Goal: Use online tool/utility: Utilize a website feature to perform a specific function

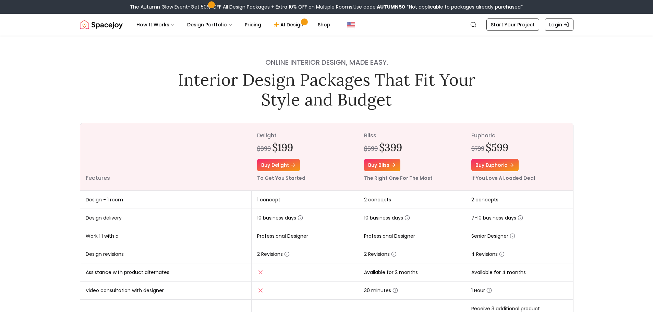
click at [101, 25] on img "Spacejoy" at bounding box center [101, 25] width 43 height 14
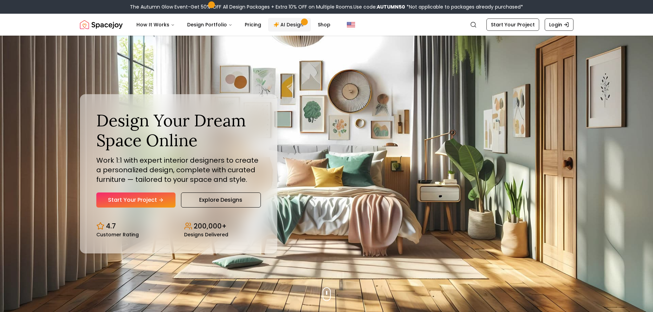
click at [287, 30] on link "AI Design" at bounding box center [289, 25] width 43 height 14
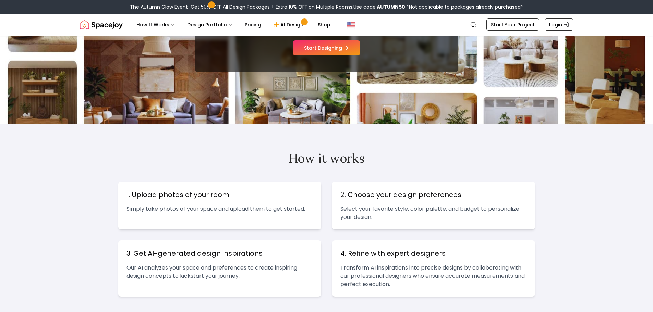
scroll to position [117, 0]
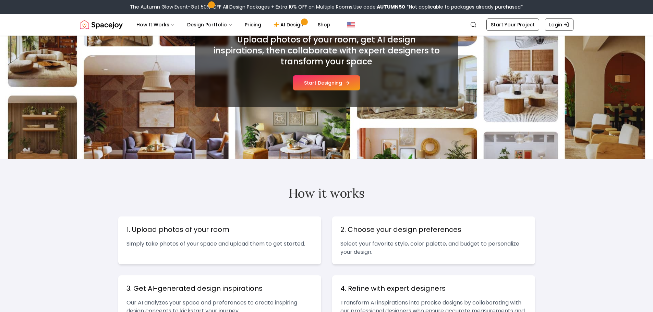
click at [330, 86] on button "Start Designing" at bounding box center [326, 82] width 67 height 15
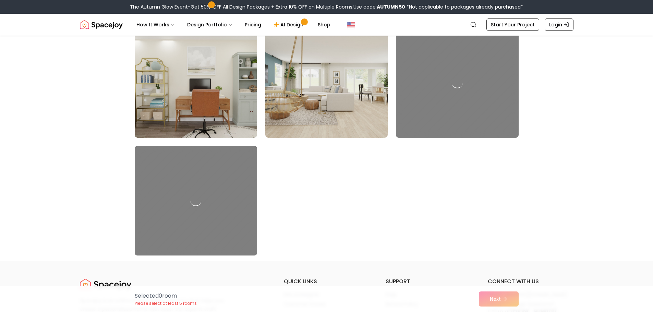
scroll to position [3908, 0]
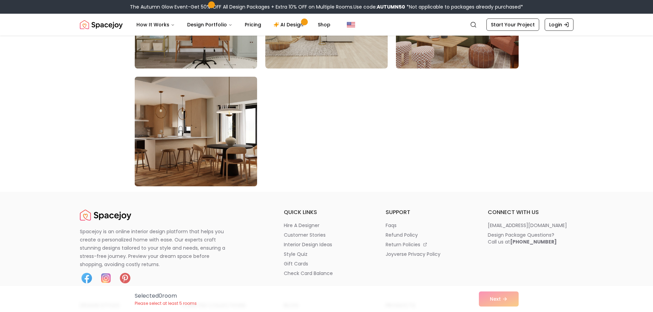
click at [185, 128] on img at bounding box center [196, 131] width 129 height 115
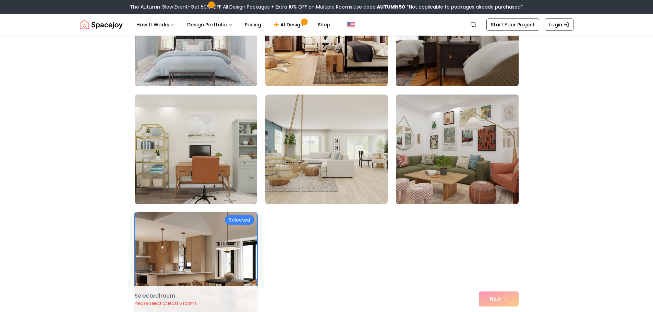
scroll to position [3737, 0]
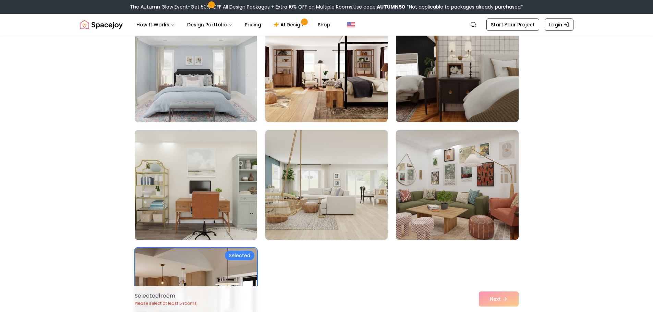
click at [332, 177] on img at bounding box center [326, 185] width 129 height 115
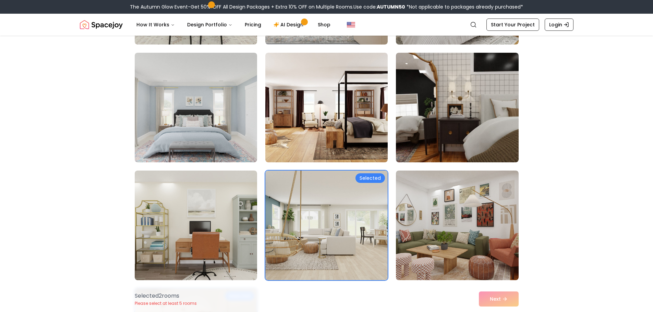
scroll to position [3634, 0]
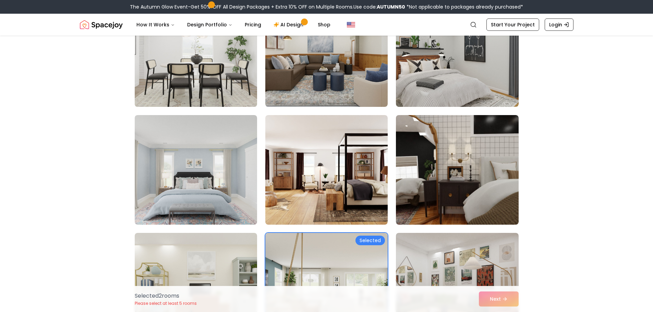
click at [217, 79] on img at bounding box center [196, 52] width 129 height 115
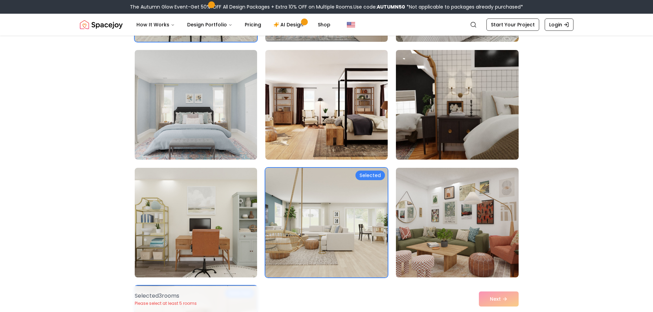
scroll to position [3600, 0]
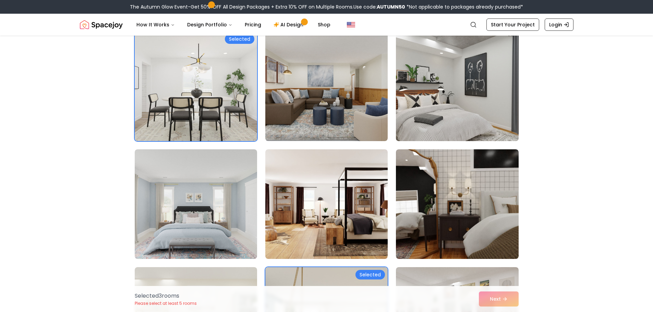
click at [465, 106] on img at bounding box center [457, 86] width 129 height 115
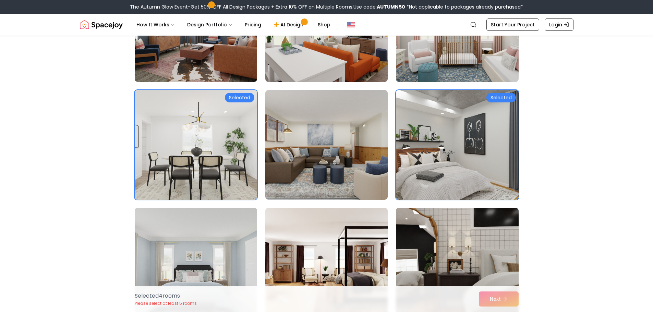
scroll to position [3462, 0]
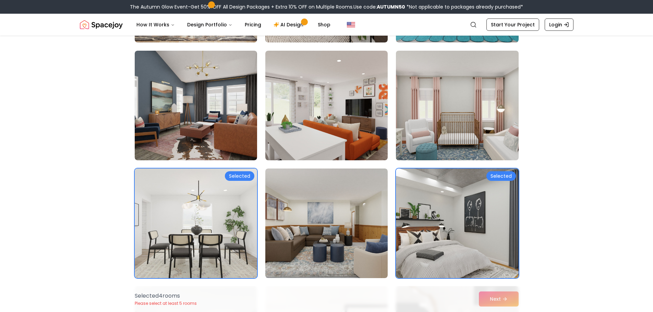
click at [431, 103] on img at bounding box center [457, 105] width 129 height 115
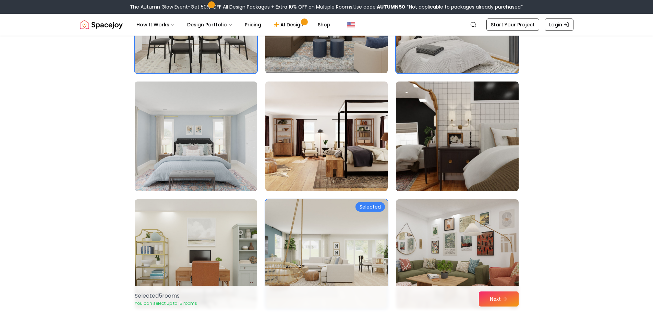
scroll to position [3737, 0]
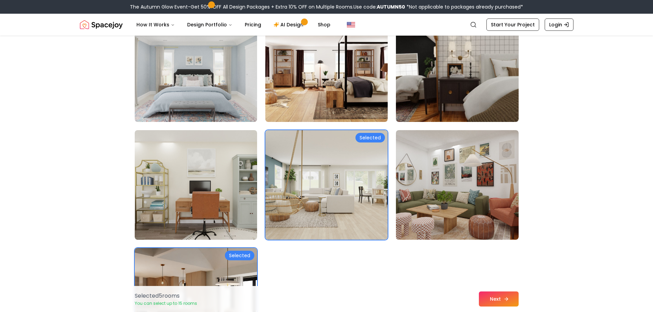
click at [502, 302] on button "Next" at bounding box center [499, 299] width 40 height 15
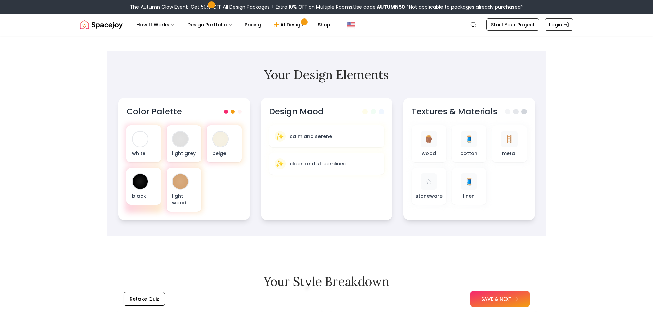
scroll to position [103, 0]
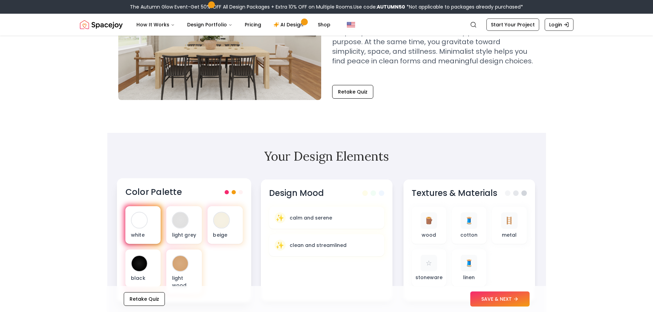
click at [147, 220] on div at bounding box center [139, 220] width 15 height 15
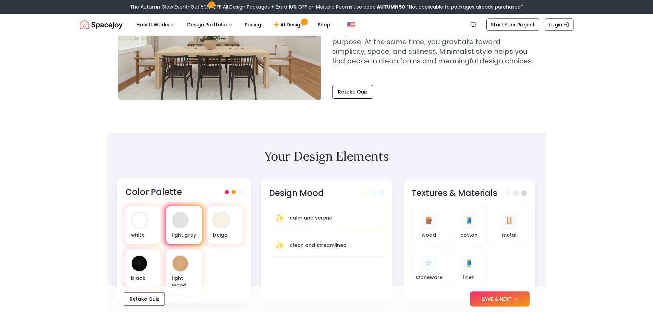
click at [174, 222] on div at bounding box center [179, 220] width 15 height 15
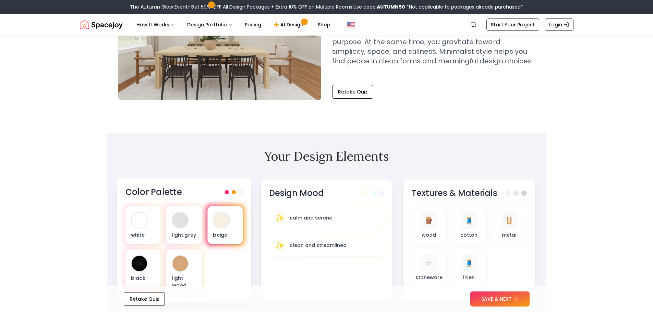
click at [227, 221] on div at bounding box center [221, 220] width 15 height 15
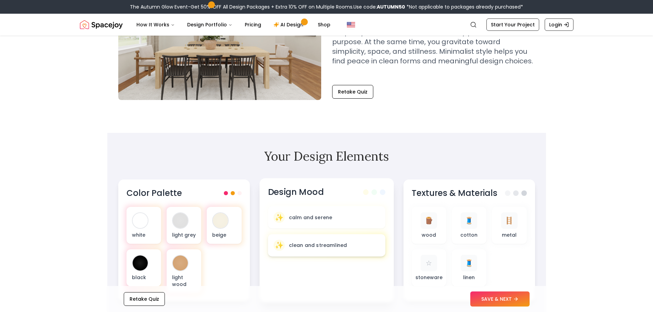
click at [313, 243] on p "clean and streamlined" at bounding box center [318, 245] width 58 height 7
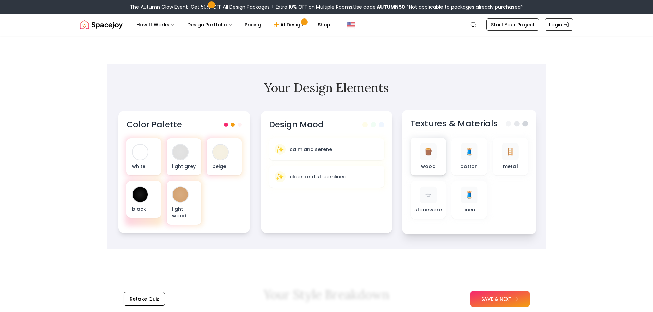
click at [433, 166] on p "wood" at bounding box center [428, 166] width 15 height 7
click at [501, 162] on div "🪜 metal" at bounding box center [510, 156] width 24 height 27
click at [467, 209] on p "linen" at bounding box center [469, 209] width 12 height 7
click at [437, 206] on div "☆ stoneware" at bounding box center [428, 200] width 24 height 27
click at [509, 298] on button "SAVE & NEXT" at bounding box center [499, 299] width 59 height 15
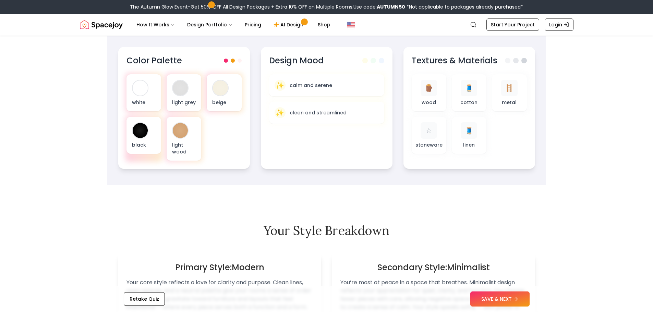
scroll to position [309, 0]
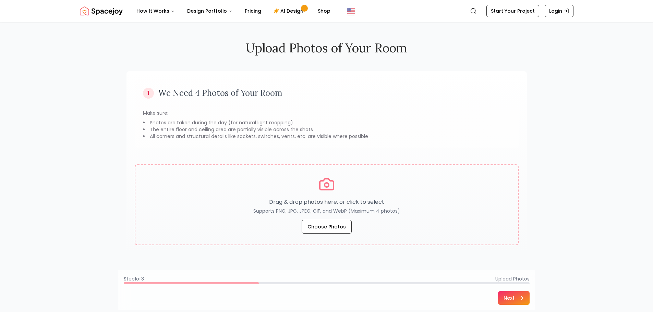
click at [321, 230] on button "Choose Photos" at bounding box center [327, 227] width 50 height 14
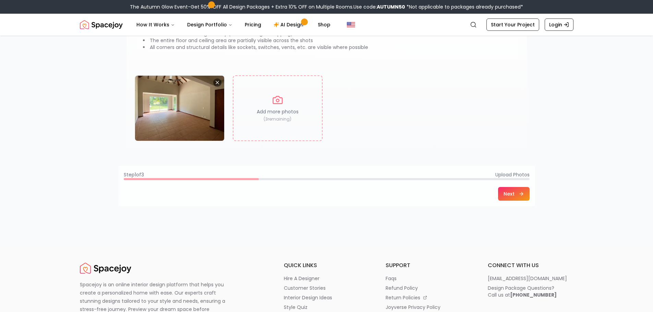
click at [521, 188] on button "Next" at bounding box center [514, 194] width 32 height 14
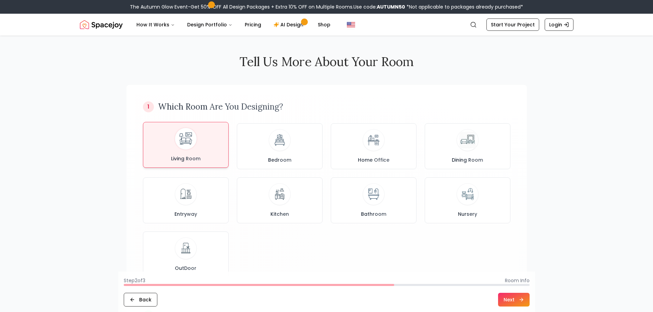
click at [192, 142] on img at bounding box center [186, 139] width 18 height 18
click at [516, 303] on button "Next" at bounding box center [514, 300] width 32 height 14
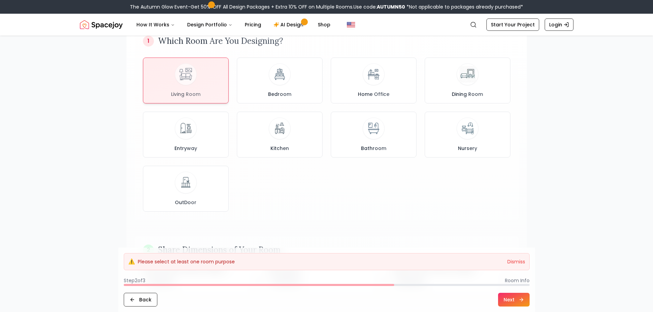
scroll to position [137, 0]
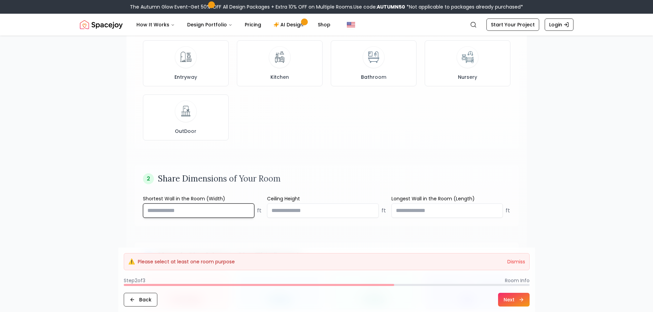
click at [221, 209] on input "number" at bounding box center [199, 211] width 112 height 14
click at [246, 208] on input "****" at bounding box center [199, 211] width 112 height 14
drag, startPoint x: 186, startPoint y: 207, endPoint x: 132, endPoint y: 207, distance: 54.2
click at [132, 207] on div "1 Which Room Are You Designing? Living Room Bedroom Home Office Dining Room Ent…" at bounding box center [327, 159] width 400 height 422
click at [242, 214] on input "****" at bounding box center [199, 211] width 112 height 14
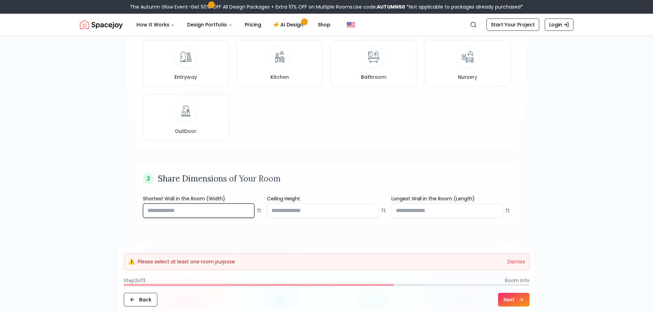
drag, startPoint x: 198, startPoint y: 210, endPoint x: 118, endPoint y: 208, distance: 79.9
click at [118, 208] on div "Tell Us More About Your Room 1 Which Room Are You Designing? Living Room Bedroo…" at bounding box center [326, 143] width 417 height 469
type input "***"
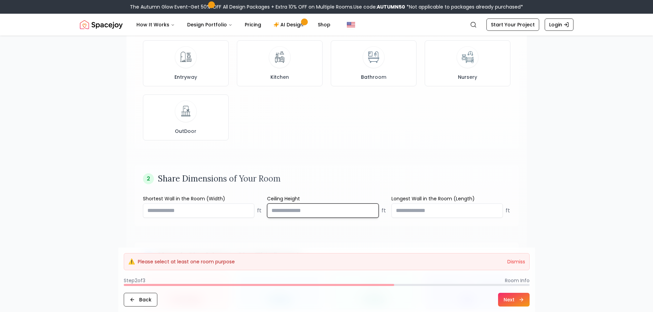
click at [315, 215] on input "number" at bounding box center [323, 211] width 112 height 14
type input "*"
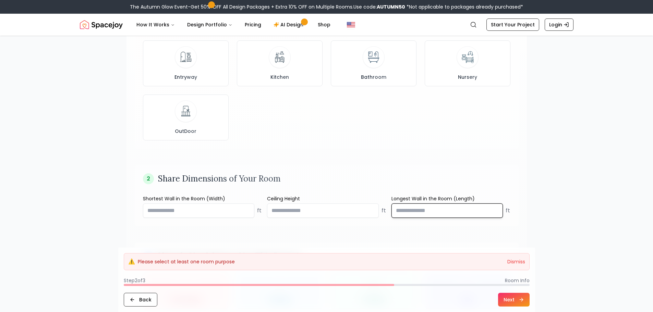
click at [417, 206] on input "number" at bounding box center [448, 211] width 112 height 14
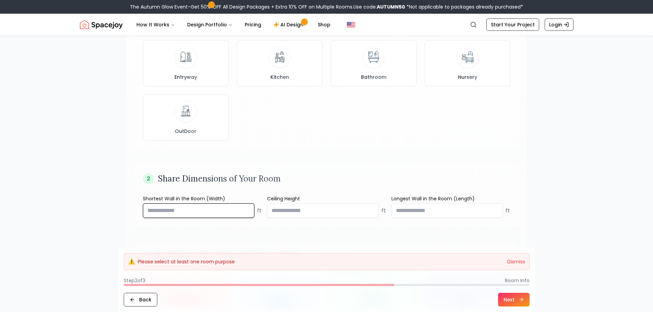
drag, startPoint x: 161, startPoint y: 213, endPoint x: 134, endPoint y: 213, distance: 27.4
click at [134, 213] on div "1 Which Room Are You Designing? Living Room Bedroom Home Office Dining Room Ent…" at bounding box center [327, 159] width 400 height 422
type input "**"
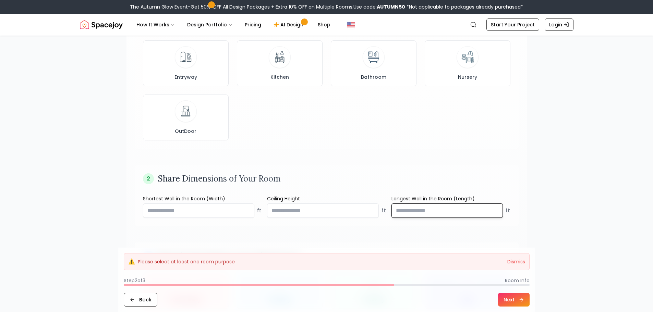
click at [430, 212] on input "number" at bounding box center [448, 211] width 112 height 14
type input "*"
click at [418, 234] on div "1 Which Room Are You Designing? Living Room Bedroom Home Office Dining Room Ent…" at bounding box center [327, 159] width 400 height 422
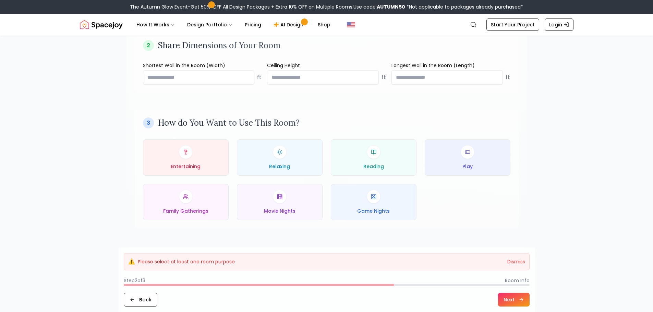
scroll to position [274, 0]
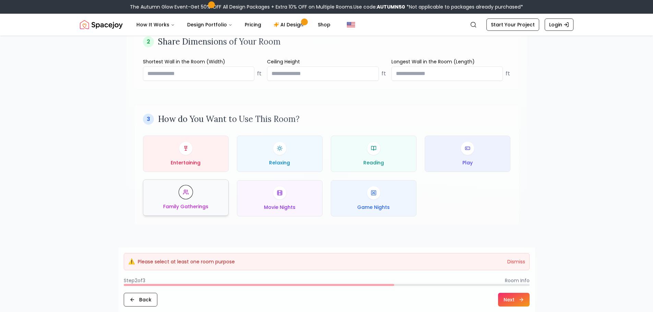
click at [195, 196] on div "Family Gatherings" at bounding box center [186, 197] width 74 height 25
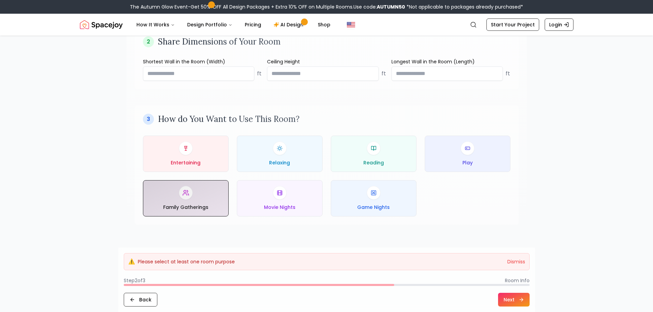
click at [518, 299] on button "Next" at bounding box center [514, 300] width 32 height 14
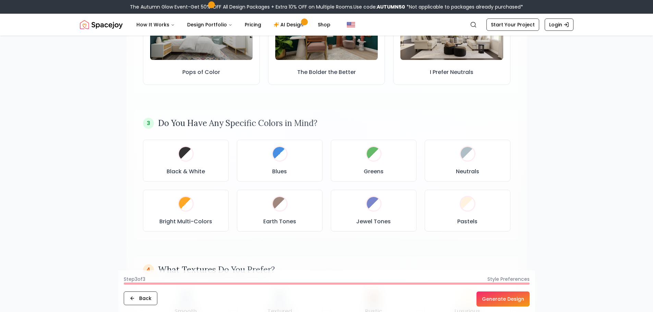
drag, startPoint x: 509, startPoint y: 298, endPoint x: 515, endPoint y: 296, distance: 6.5
click at [509, 298] on button "Generate Design" at bounding box center [503, 299] width 53 height 15
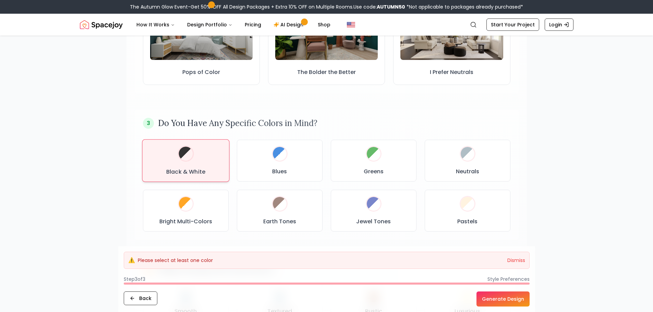
click at [193, 157] on div at bounding box center [185, 153] width 17 height 17
click at [510, 301] on button "Generate Design" at bounding box center [503, 299] width 53 height 15
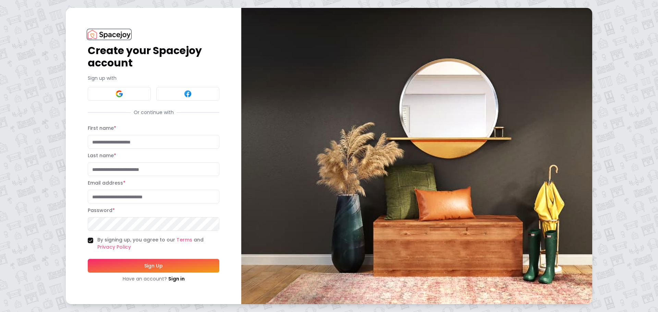
click at [107, 34] on img at bounding box center [109, 34] width 43 height 9
